Goal: Task Accomplishment & Management: Complete application form

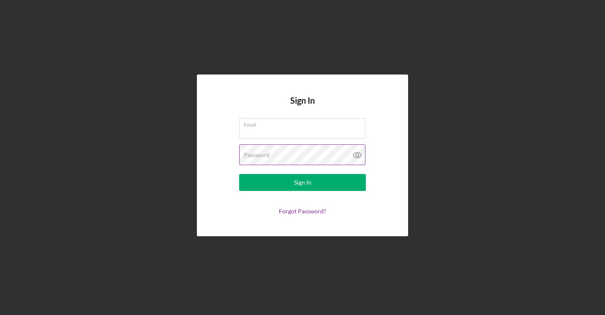
type input "[EMAIL_ADDRESS][PERSON_NAME][DOMAIN_NAME]"
click at [359, 155] on icon at bounding box center [357, 154] width 21 height 21
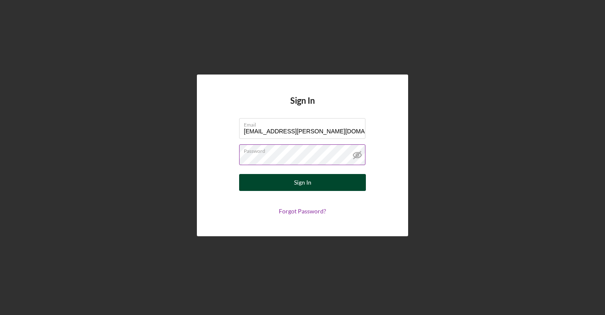
click at [322, 180] on button "Sign In" at bounding box center [302, 182] width 127 height 17
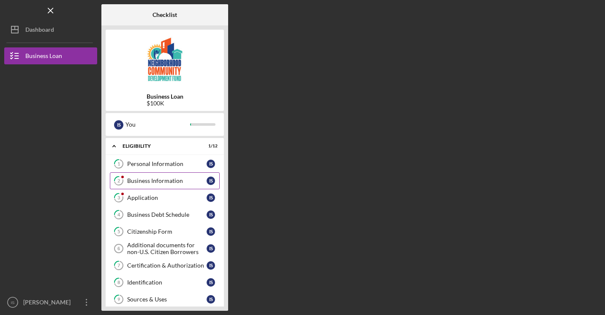
click at [151, 177] on div "Business Information" at bounding box center [166, 180] width 79 height 7
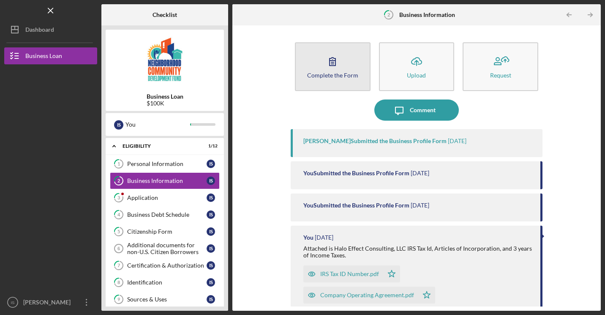
click at [336, 67] on icon "button" at bounding box center [332, 61] width 21 height 21
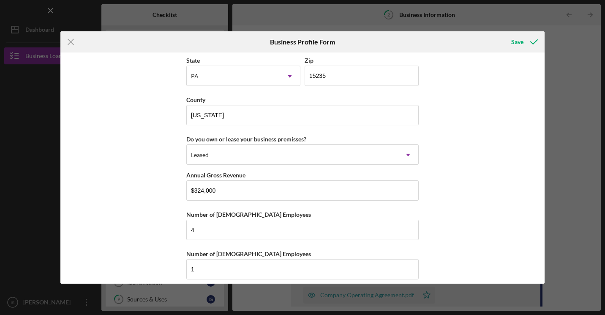
scroll to position [791, 0]
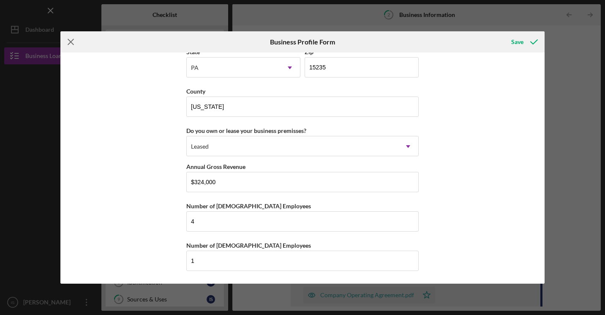
click at [69, 44] on line at bounding box center [70, 41] width 5 height 5
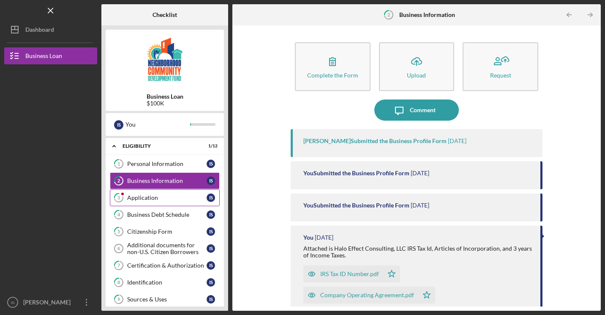
click at [153, 194] on div "Application" at bounding box center [166, 197] width 79 height 7
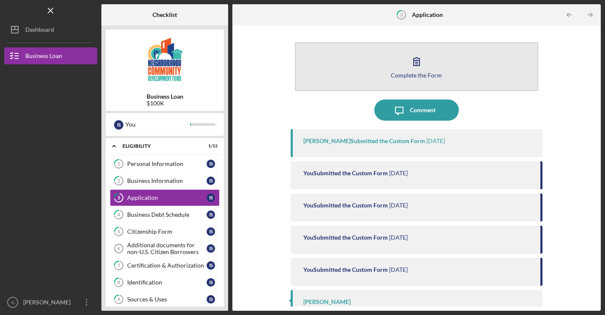
click at [422, 68] on icon "button" at bounding box center [416, 61] width 21 height 21
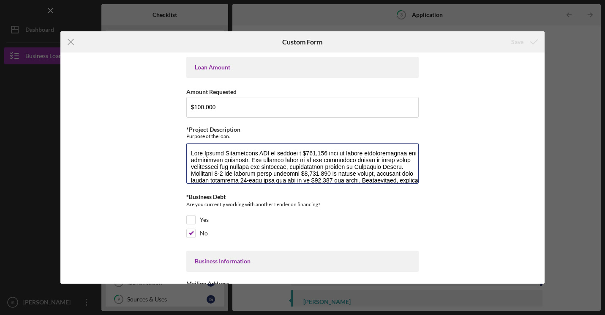
drag, startPoint x: 292, startPoint y: 166, endPoint x: 175, endPoint y: 131, distance: 122.3
click at [175, 131] on div "Loan Amount Amount Requested $100,000 *Project Description Purpose of the loan.…" at bounding box center [302, 167] width 485 height 230
click at [64, 51] on icon "Icon/Menu Close" at bounding box center [70, 41] width 21 height 21
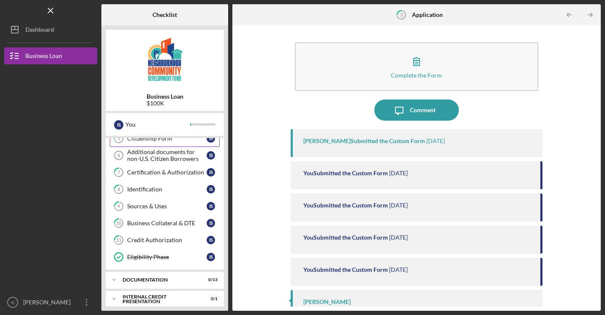
scroll to position [99, 0]
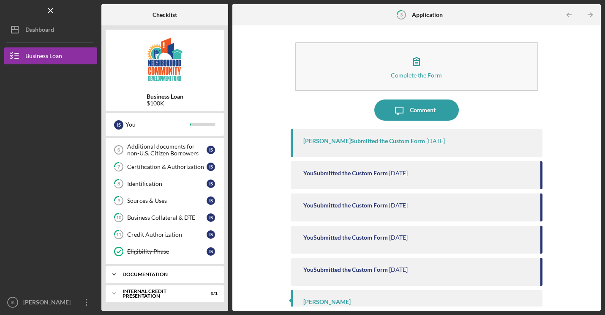
click at [157, 273] on div "documentation" at bounding box center [168, 273] width 91 height 5
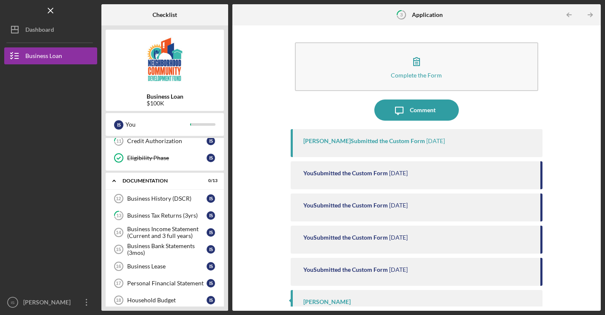
scroll to position [225, 0]
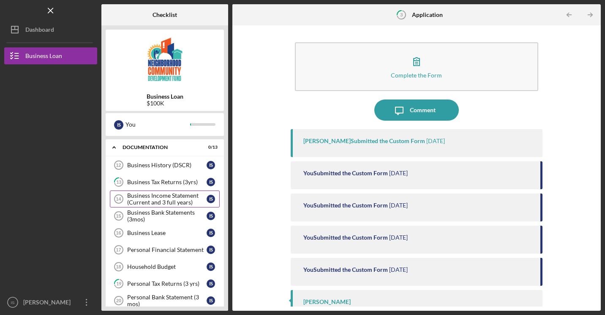
click at [169, 197] on div "Business Income Statement (Current and 3 full years)" at bounding box center [166, 199] width 79 height 14
